Goal: Use online tool/utility: Utilize a website feature to perform a specific function

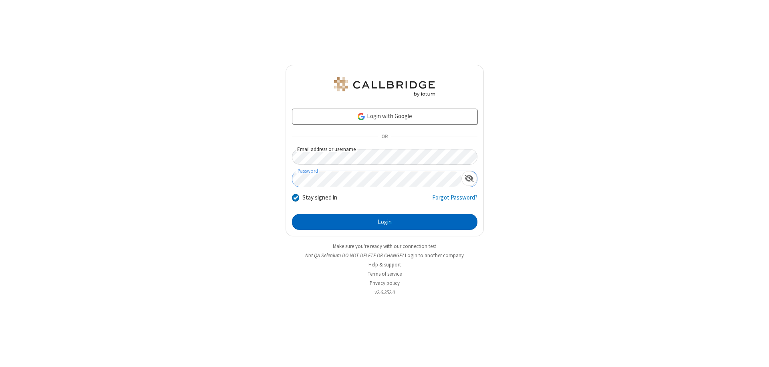
click at [384, 222] on button "Login" at bounding box center [384, 222] width 185 height 16
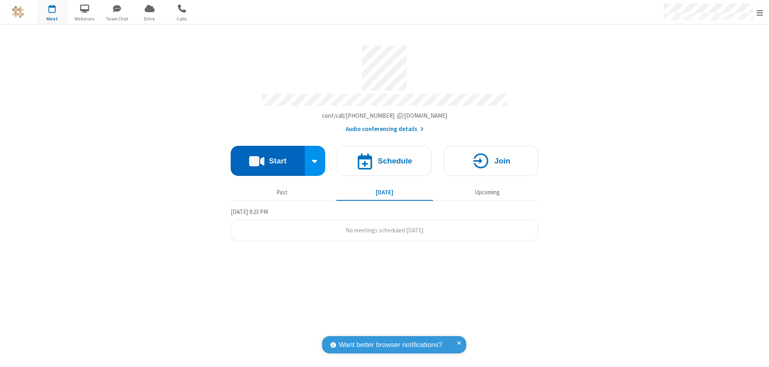
click at [267, 157] on button "Start" at bounding box center [268, 161] width 74 height 30
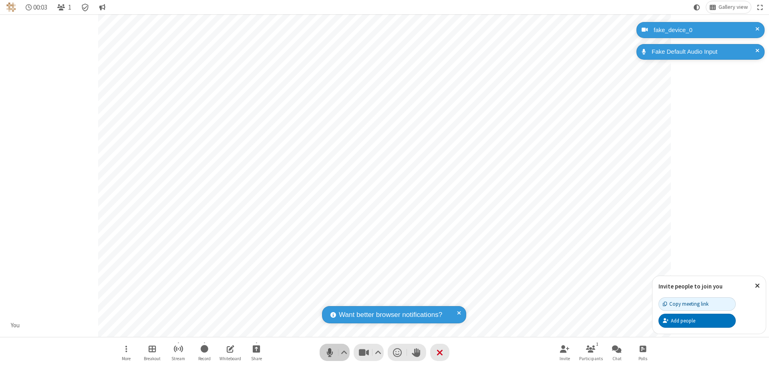
click at [329, 352] on span "Mute (⌘+Shift+A)" at bounding box center [329, 352] width 12 height 12
click at [329, 352] on span "Unmute (⌘+Shift+A)" at bounding box center [329, 352] width 12 height 12
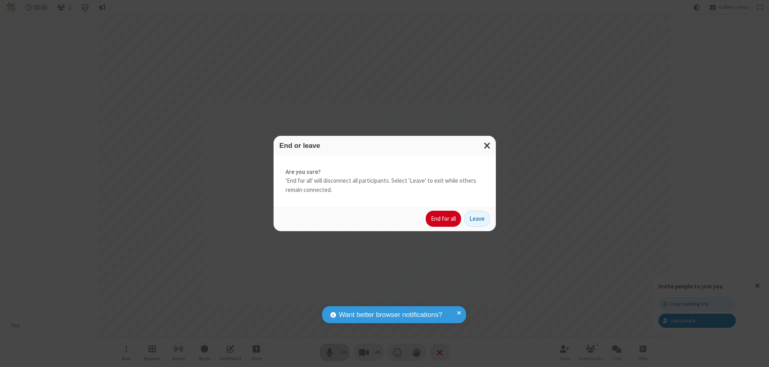
click at [444, 219] on button "End for all" at bounding box center [443, 219] width 35 height 16
